Goal: Browse casually

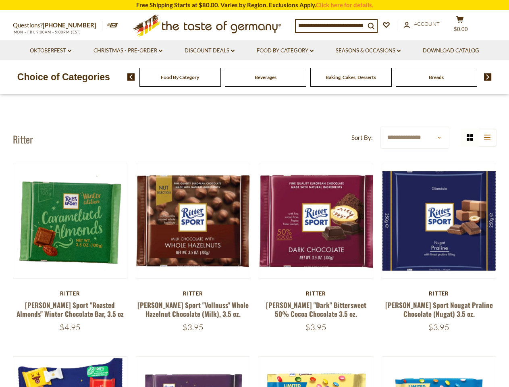
click at [333, 25] on input at bounding box center [330, 25] width 69 height 11
click at [465, 26] on span "$0.00" at bounding box center [461, 29] width 14 height 6
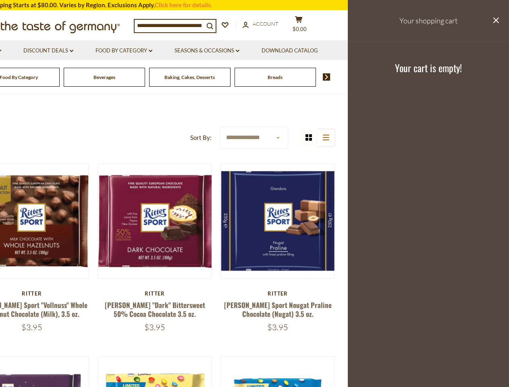
click at [127, 51] on link "Food By Category dropdown_arrow" at bounding box center [124, 50] width 57 height 9
click at [209, 51] on link "Seasons & Occasions dropdown_arrow" at bounding box center [207, 50] width 65 height 9
click at [286, 51] on link "Download Catalog" at bounding box center [290, 50] width 56 height 9
click at [370, 51] on footer "Your cart is empty!" at bounding box center [428, 68] width 161 height 52
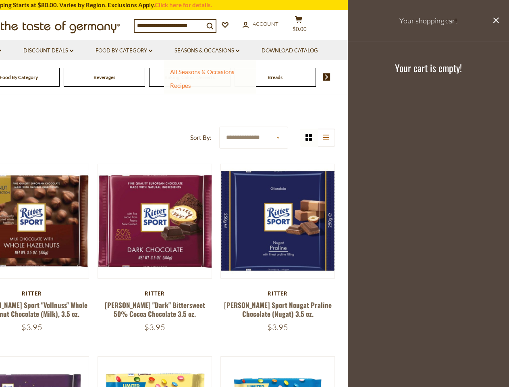
click at [60, 77] on div "Breads" at bounding box center [18, 77] width 81 height 19
click at [60, 77] on div "Beverages" at bounding box center [18, 77] width 81 height 19
